Goal: Share content: Share content

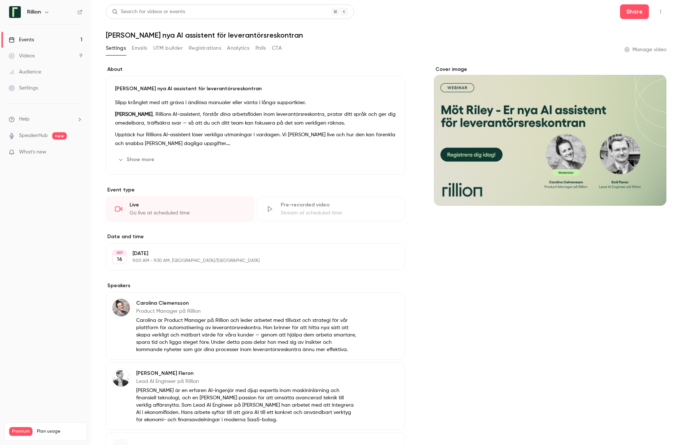
click at [27, 55] on div "Videos" at bounding box center [22, 55] width 26 height 7
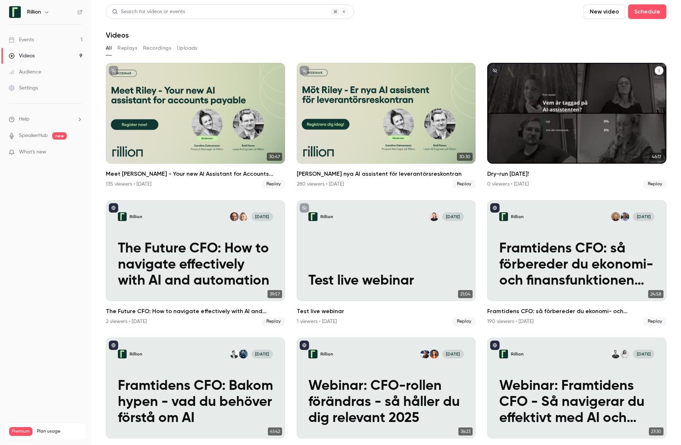
click at [657, 70] on icon "Dry-run Monday!" at bounding box center [659, 70] width 4 height 4
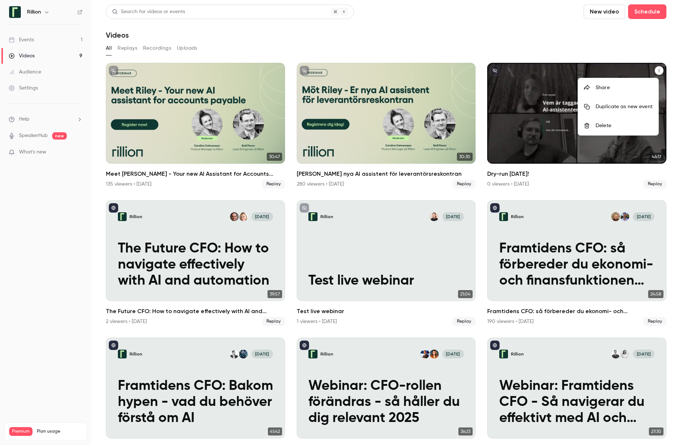
click at [610, 126] on div "Delete" at bounding box center [624, 125] width 57 height 7
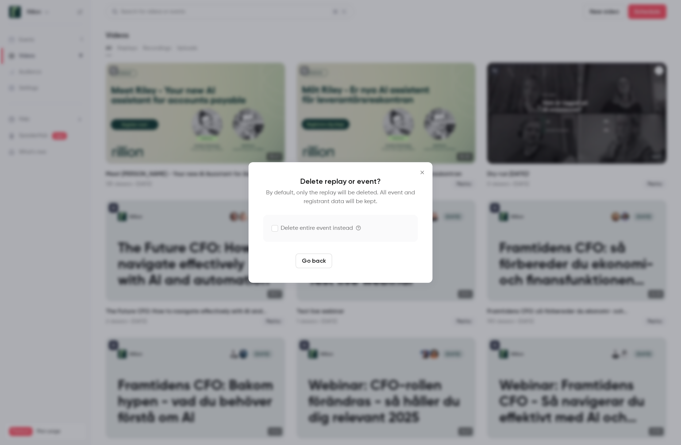
click at [362, 261] on button "Delete replay" at bounding box center [360, 260] width 51 height 15
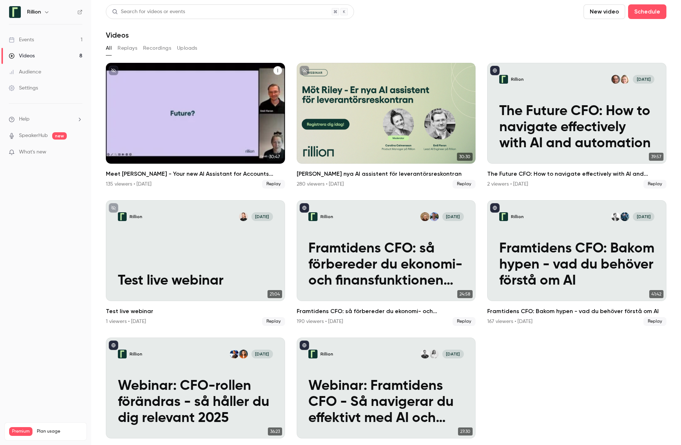
click at [222, 173] on h2 "Meet [PERSON_NAME] - Your new AI Assistant for Accounts Payable" at bounding box center [195, 173] width 179 height 9
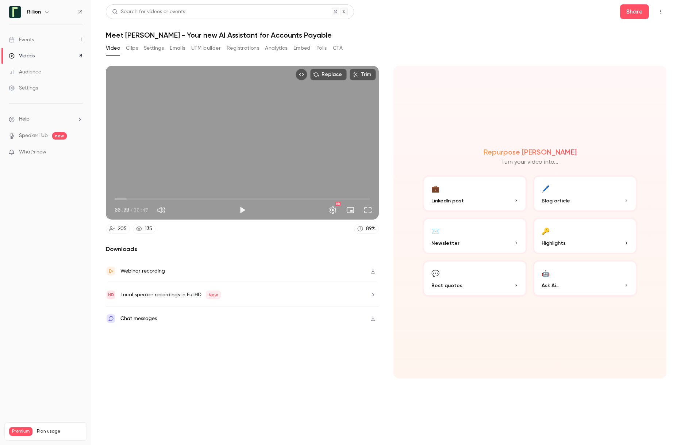
click at [147, 199] on span "00:00" at bounding box center [243, 199] width 256 height 12
click at [189, 198] on span "03:54" at bounding box center [243, 199] width 256 height 12
click at [276, 199] on span "19:24" at bounding box center [243, 199] width 256 height 12
click at [327, 199] on span "19:24" at bounding box center [243, 199] width 256 height 12
click at [356, 199] on span "25:33" at bounding box center [243, 199] width 256 height 12
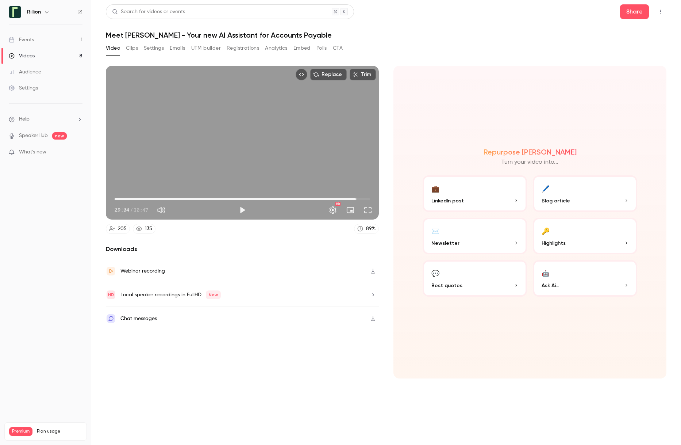
type input "*****"
click at [132, 198] on span "29:04" at bounding box center [243, 199] width 256 height 12
click at [661, 13] on icon "Top Bar Actions" at bounding box center [661, 11] width 6 height 5
click at [557, 18] on div at bounding box center [340, 222] width 681 height 445
click at [634, 12] on button "Share" at bounding box center [634, 11] width 29 height 15
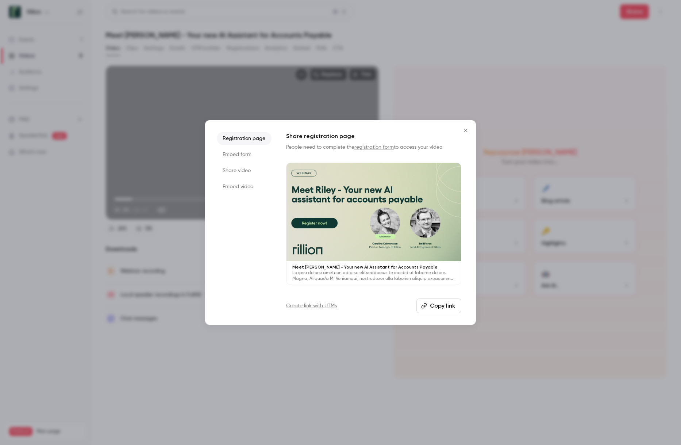
click at [448, 306] on button "Copy link" at bounding box center [439, 305] width 45 height 15
drag, startPoint x: 238, startPoint y: 251, endPoint x: 274, endPoint y: 235, distance: 39.7
click at [238, 251] on ul "Registration page Embed form Share video Embed video" at bounding box center [244, 222] width 55 height 181
click at [466, 130] on icon "Close" at bounding box center [465, 130] width 9 height 6
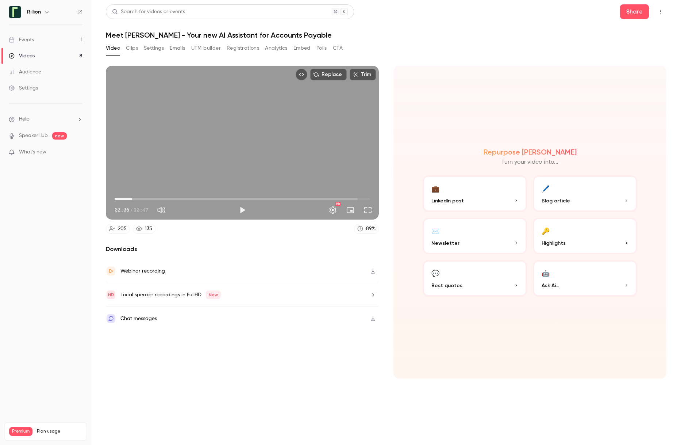
click at [485, 429] on section "Video Clips Settings Emails UTM builder Registrations Analytics Embed Polls CTA…" at bounding box center [386, 241] width 561 height 398
click at [567, 410] on section "Replace Trim 02:06 02:06 / 30:47 HD 205 135 89 % Downloads Webinar recording Lo…" at bounding box center [386, 246] width 561 height 361
click at [242, 407] on section "Replace Trim 02:06 02:06 / 30:47 HD 205 135 89 % Downloads Webinar recording Lo…" at bounding box center [386, 246] width 561 height 361
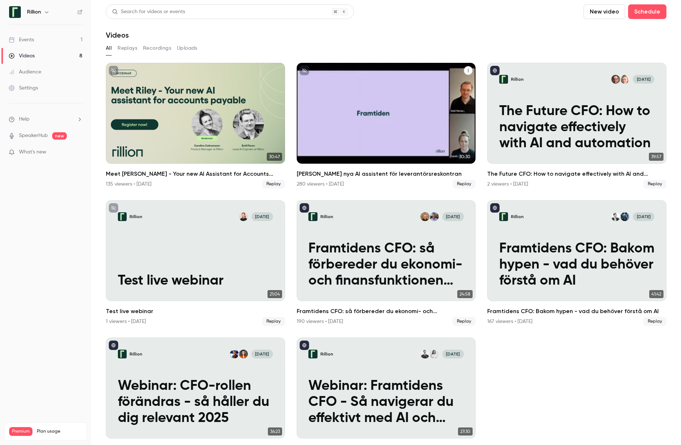
click at [466, 71] on icon "Möt Riley - Er nya AI assistent för leverantörsreskontran" at bounding box center [468, 70] width 4 height 4
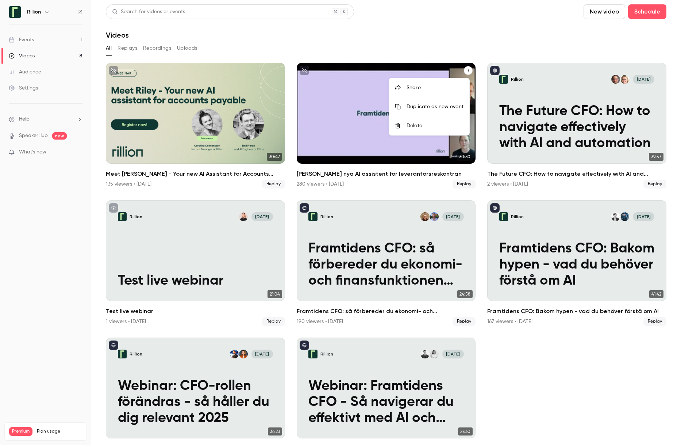
click at [426, 87] on div "Share" at bounding box center [435, 87] width 57 height 7
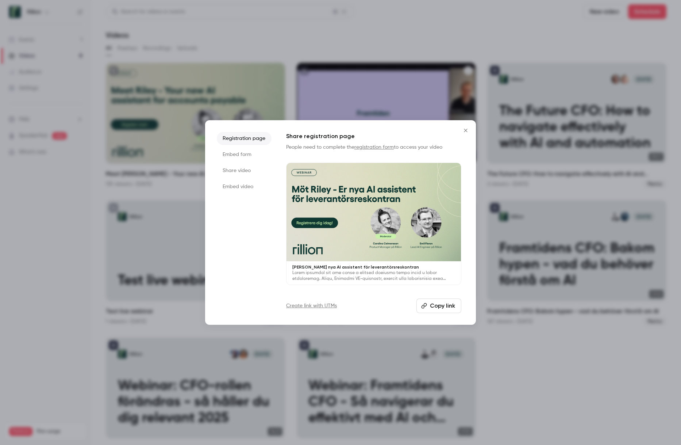
click at [436, 307] on button "Copy link" at bounding box center [439, 305] width 45 height 15
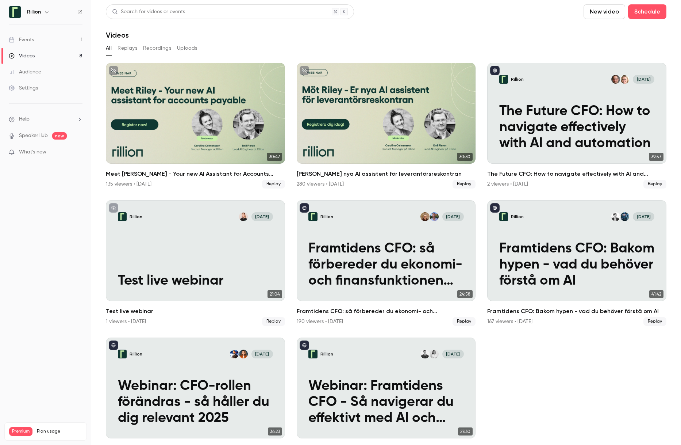
click at [443, 19] on header "Search for videos or events New video Schedule Videos" at bounding box center [386, 21] width 561 height 35
